Goal: Browse casually

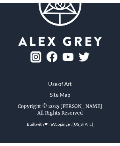
scroll to position [1986, 0]
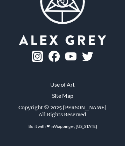
click at [82, 61] on img at bounding box center [87, 56] width 11 height 9
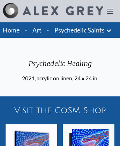
click at [53, 11] on img at bounding box center [63, 10] width 80 height 9
